Goal: Task Accomplishment & Management: Complete application form

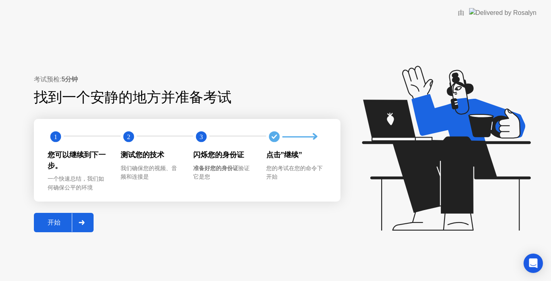
click at [63, 216] on button "开始" at bounding box center [64, 222] width 60 height 19
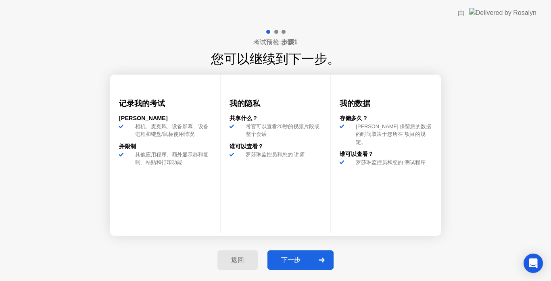
click at [289, 259] on div "下一步" at bounding box center [291, 260] width 42 height 8
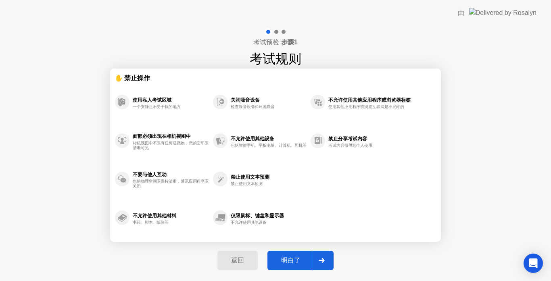
click at [291, 257] on div "明白了" at bounding box center [291, 261] width 42 height 8
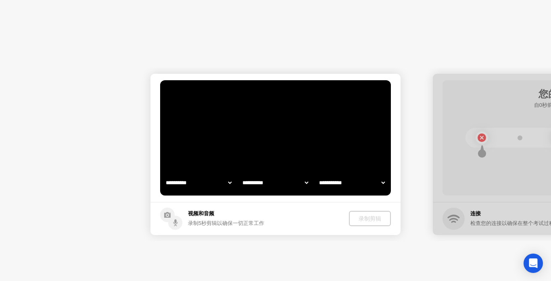
select select "**********"
select select "*******"
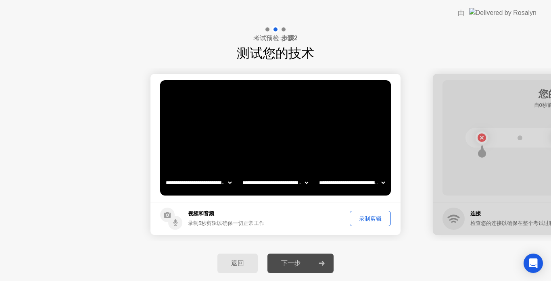
click at [369, 212] on button "录制剪辑" at bounding box center [370, 218] width 41 height 15
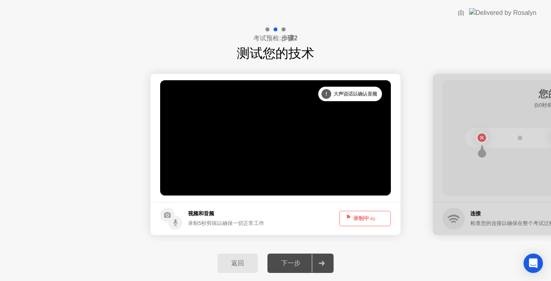
click at [321, 210] on footer "视频和音频 录制5秒剪辑以确保一切正常工作 录制中 4s" at bounding box center [276, 218] width 250 height 33
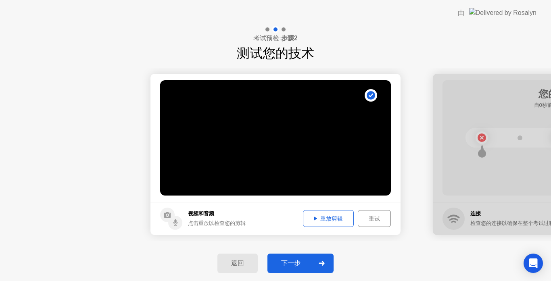
click at [337, 219] on div "重放剪辑" at bounding box center [328, 219] width 45 height 8
click at [296, 260] on div "下一步" at bounding box center [291, 264] width 42 height 8
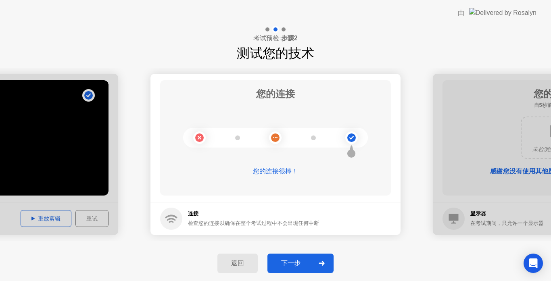
click at [296, 260] on div "下一步" at bounding box center [291, 264] width 42 height 8
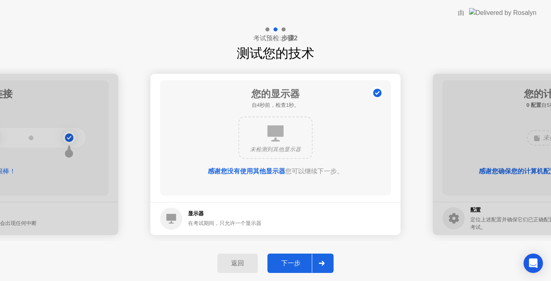
click at [295, 261] on div "下一步" at bounding box center [291, 264] width 42 height 8
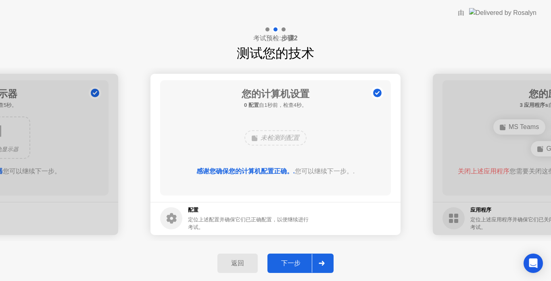
click at [295, 261] on div "下一步" at bounding box center [291, 264] width 42 height 8
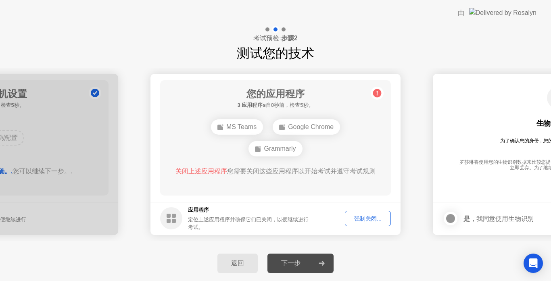
click at [380, 220] on div "强制关闭..." at bounding box center [368, 219] width 40 height 8
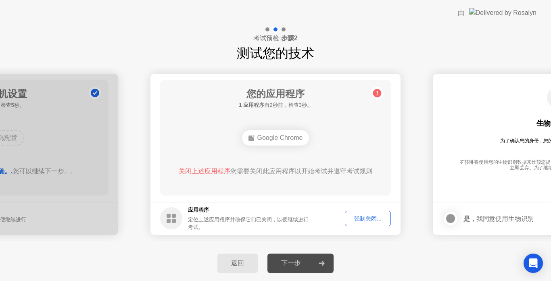
click at [374, 219] on div "强制关闭..." at bounding box center [368, 219] width 40 height 8
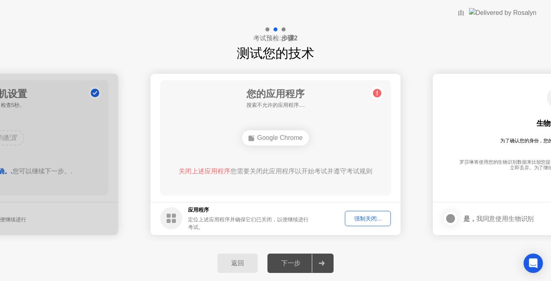
click at [372, 217] on div "强制关闭..." at bounding box center [368, 219] width 40 height 8
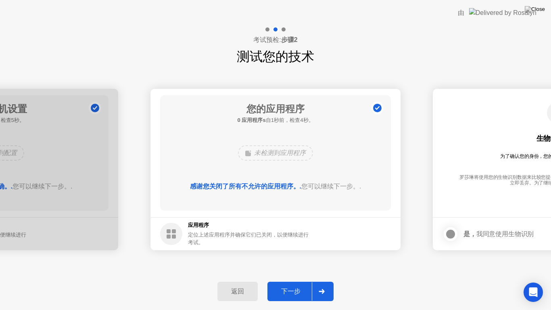
click at [300, 281] on div "下一步" at bounding box center [291, 291] width 42 height 8
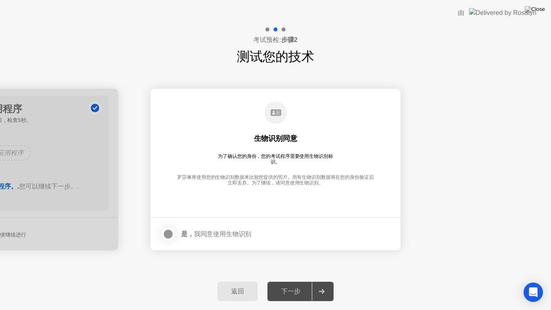
click at [211, 236] on div "是， 我同意使用生物识别" at bounding box center [216, 234] width 70 height 8
click at [172, 231] on div at bounding box center [168, 234] width 10 height 10
click at [293, 281] on div "下一步" at bounding box center [291, 291] width 42 height 8
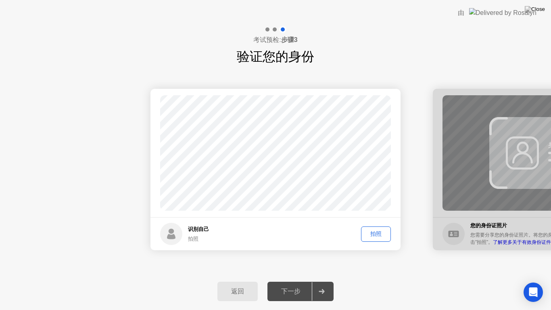
click at [370, 234] on div "拍照" at bounding box center [376, 234] width 24 height 8
click at [295, 281] on button "下一步" at bounding box center [301, 291] width 66 height 19
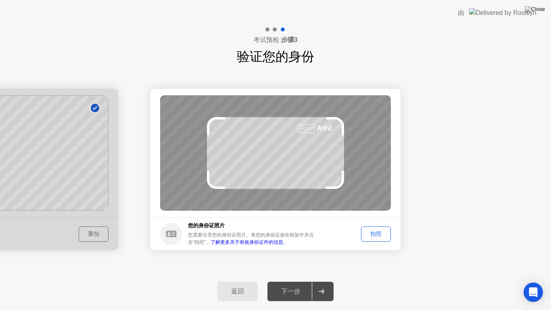
click at [372, 232] on div "拍照" at bounding box center [376, 234] width 24 height 8
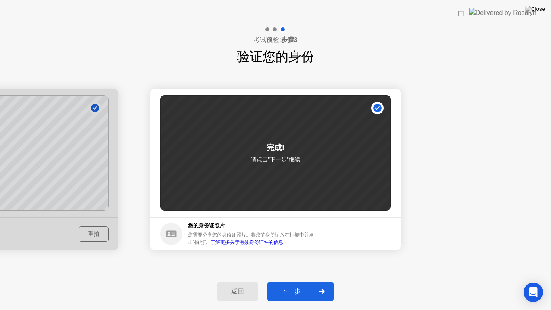
click at [298, 281] on button "下一步" at bounding box center [301, 291] width 66 height 19
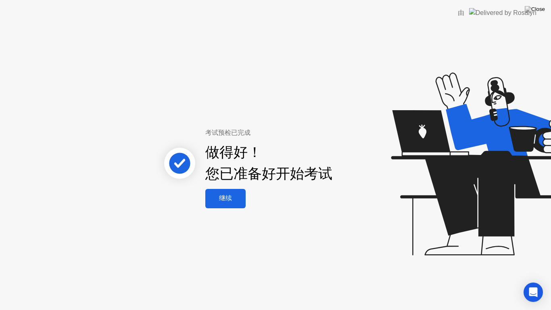
click at [226, 194] on div "继续" at bounding box center [226, 198] width 36 height 8
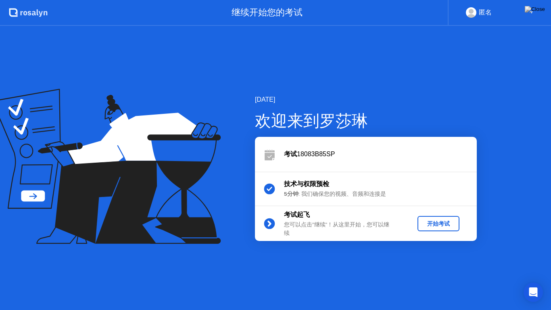
click at [441, 222] on div "开始考试" at bounding box center [439, 224] width 36 height 8
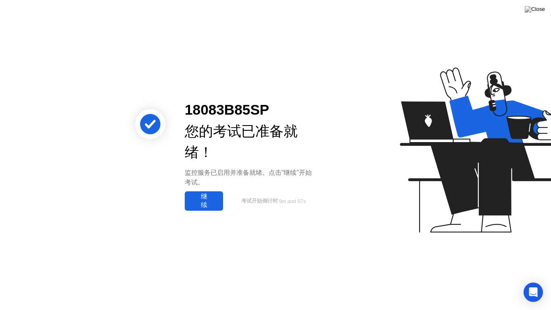
click at [209, 201] on div "继续" at bounding box center [204, 201] width 34 height 17
